Goal: Find specific page/section: Find specific page/section

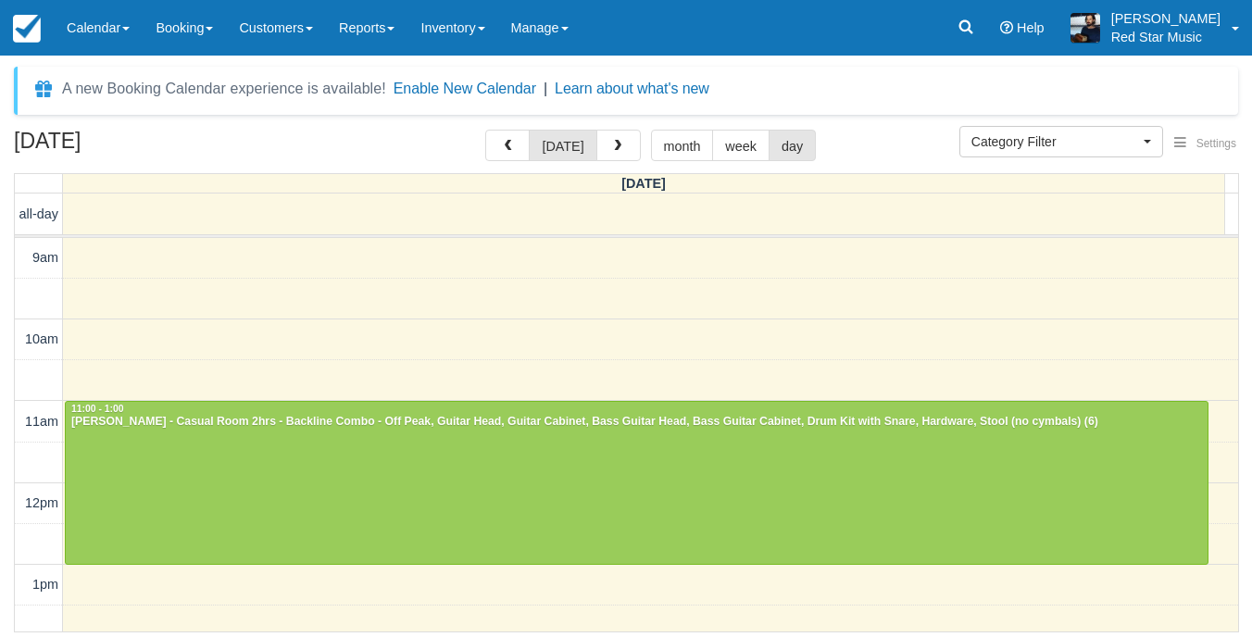
select select
drag, startPoint x: 0, startPoint y: 0, endPoint x: 604, endPoint y: 153, distance: 622.7
click at [604, 153] on button "button" at bounding box center [618, 145] width 44 height 31
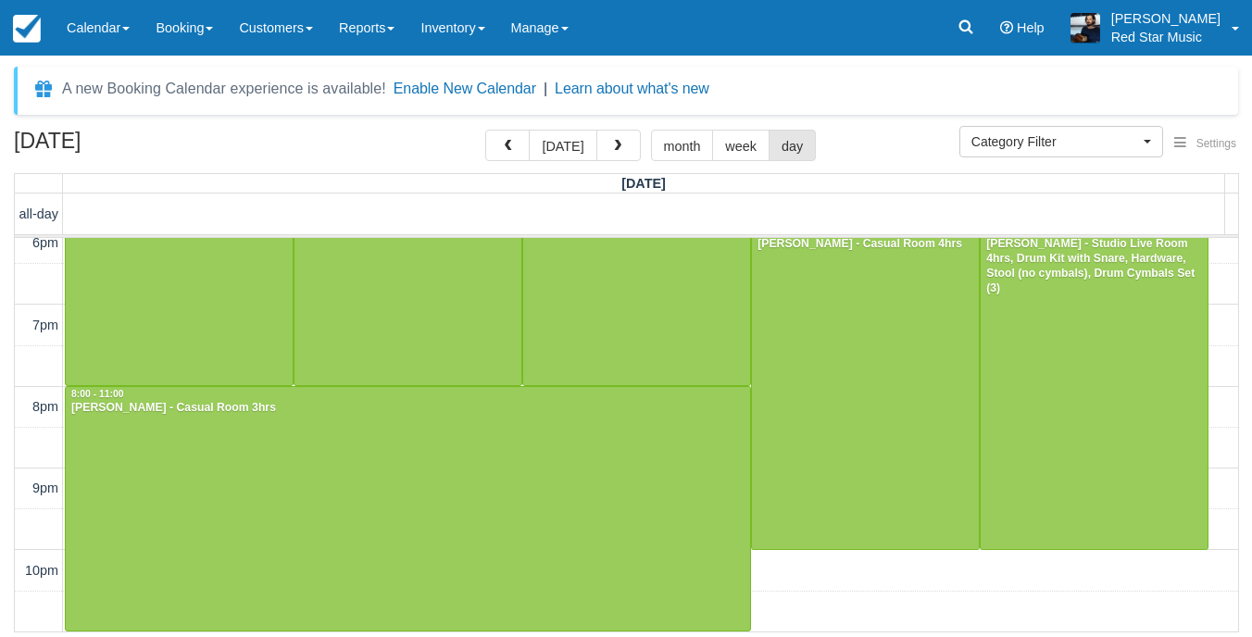
scroll to position [566, 0]
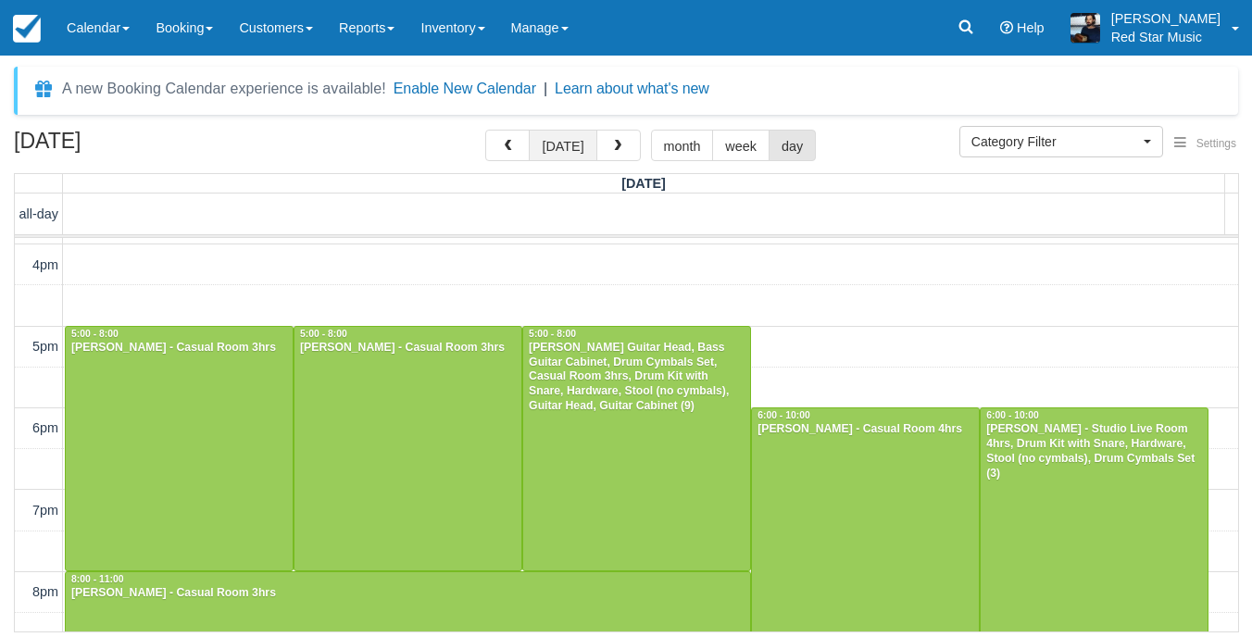
click at [575, 139] on button "[DATE]" at bounding box center [563, 145] width 68 height 31
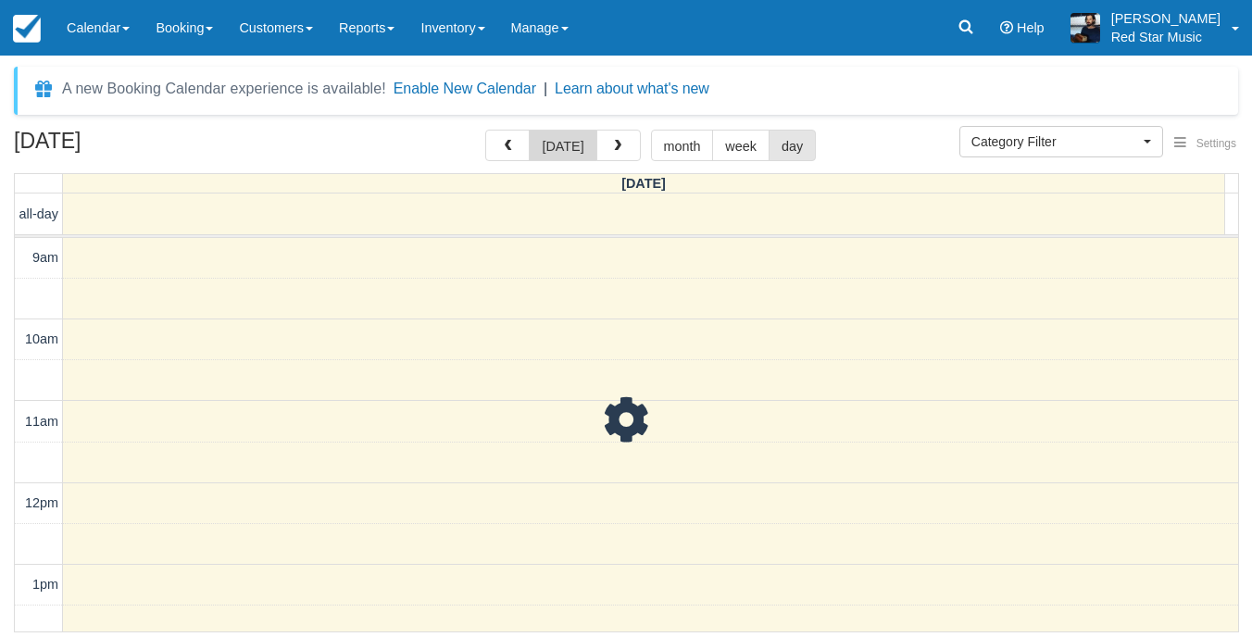
scroll to position [656, 0]
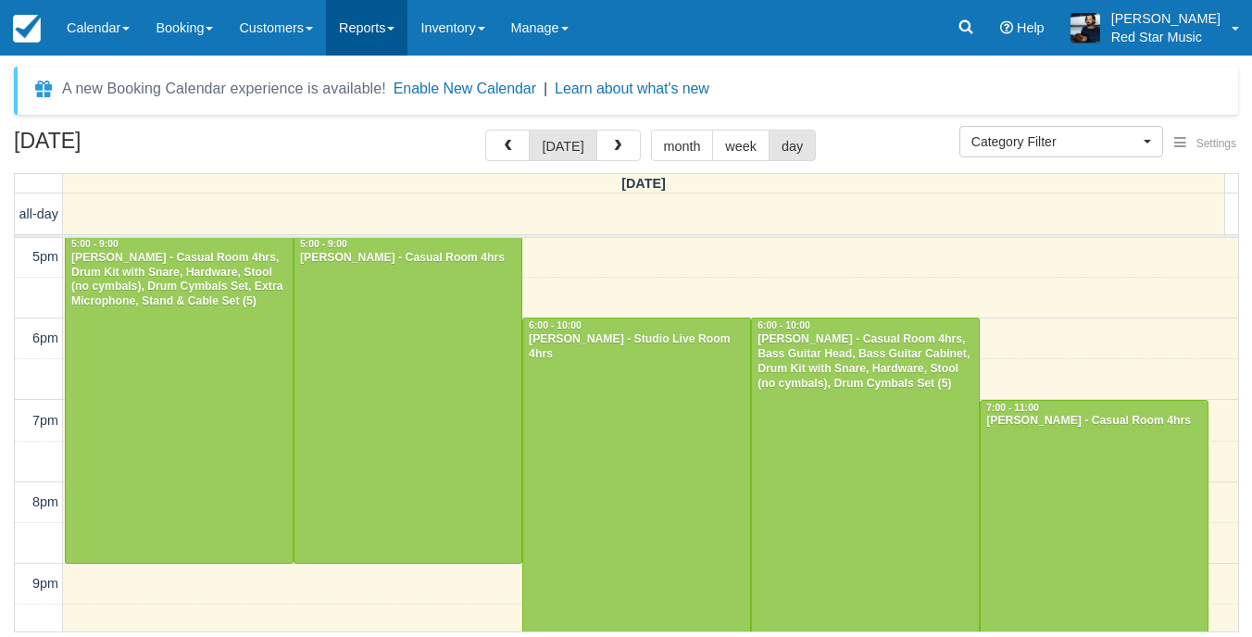
click at [391, 28] on link "Reports" at bounding box center [366, 28] width 81 height 56
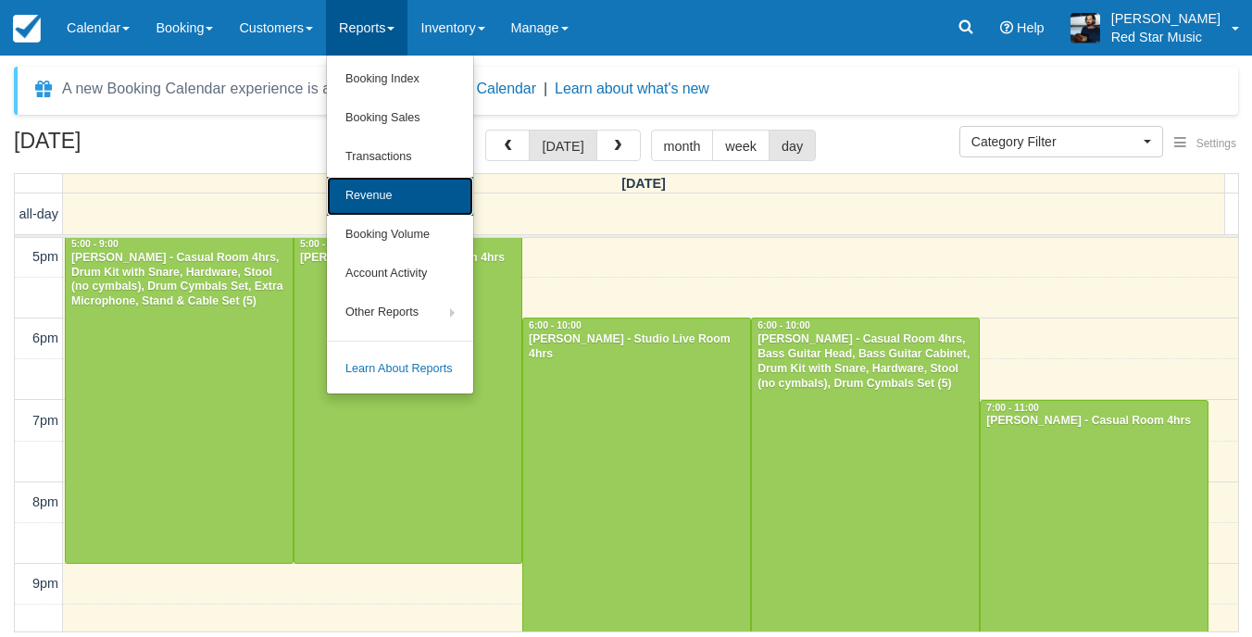
click at [420, 206] on link "Revenue" at bounding box center [400, 196] width 146 height 39
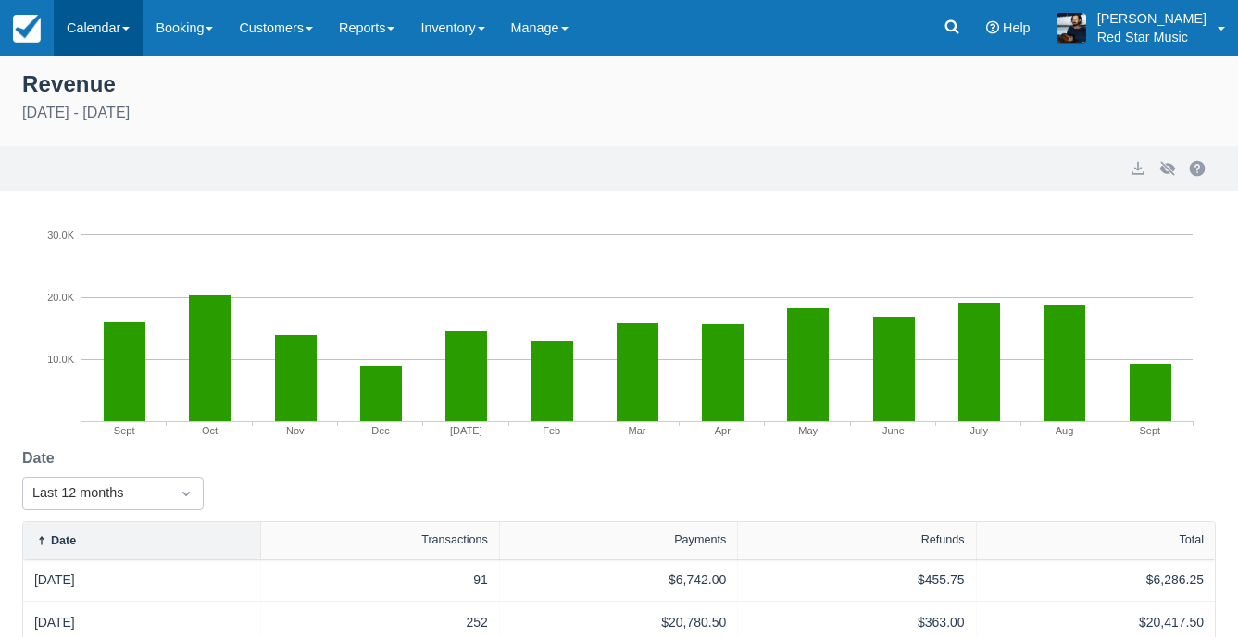
click at [97, 30] on link "Calendar" at bounding box center [98, 28] width 89 height 56
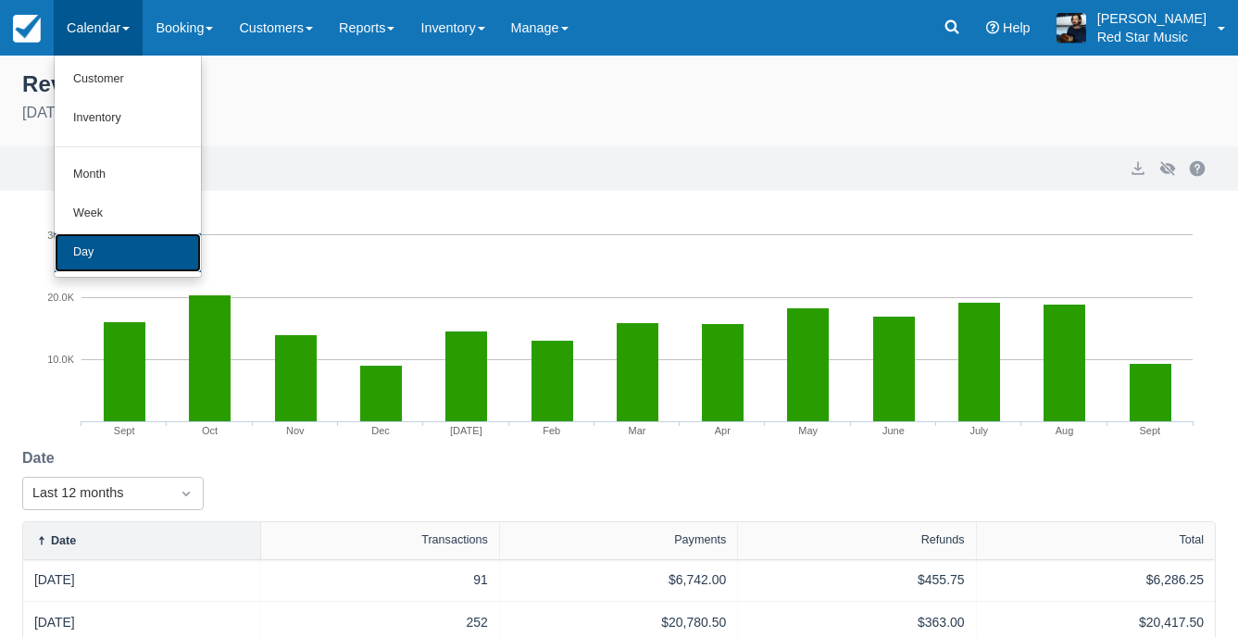
click at [103, 253] on link "Day" at bounding box center [128, 252] width 146 height 39
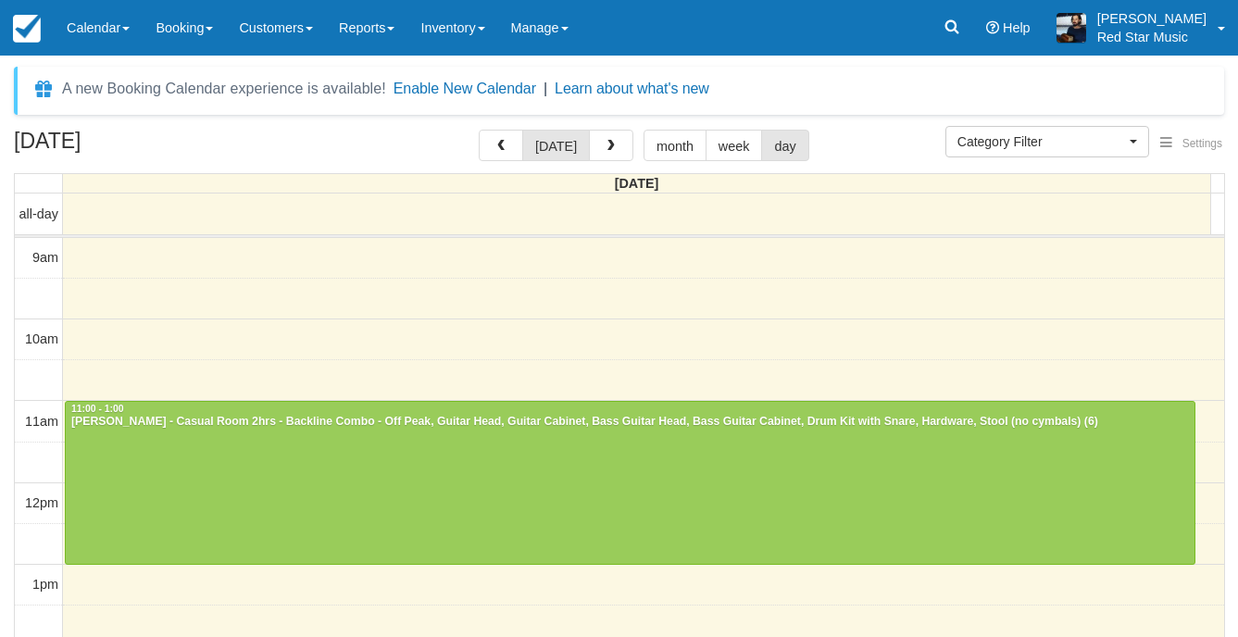
select select
